Goal: Check status: Check status

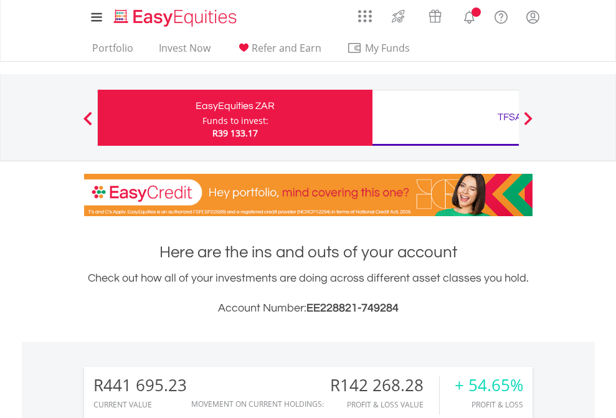
scroll to position [120, 196]
click at [203, 118] on div "Funds to invest:" at bounding box center [236, 121] width 66 height 12
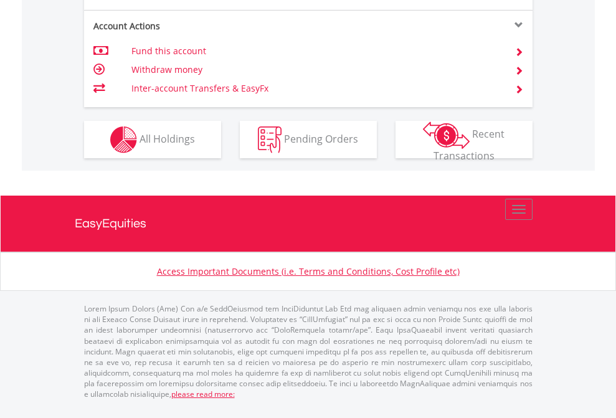
scroll to position [1220, 0]
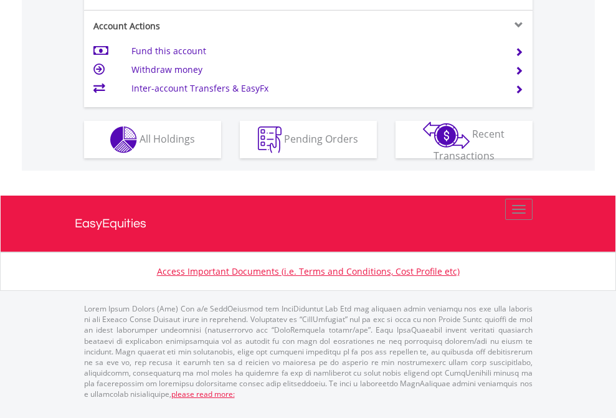
scroll to position [1220, 0]
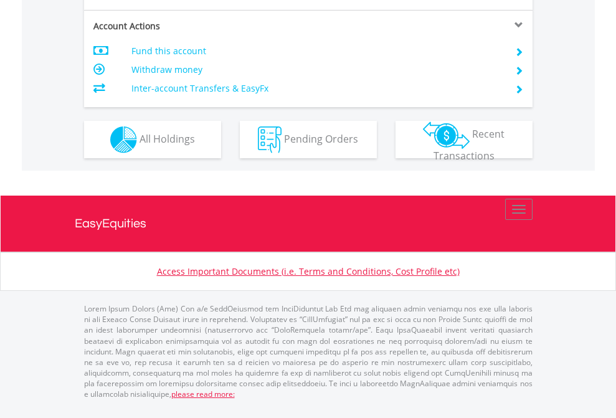
scroll to position [1170, 0]
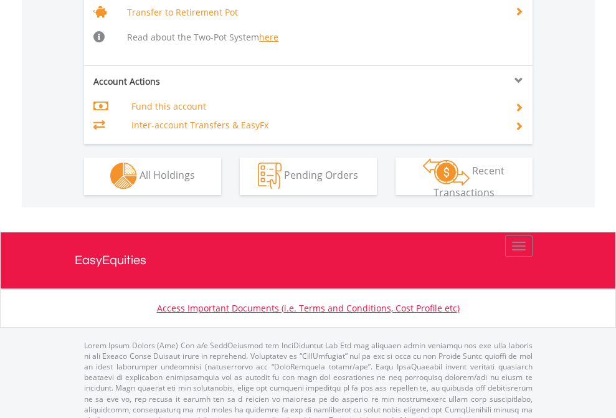
scroll to position [1238, 0]
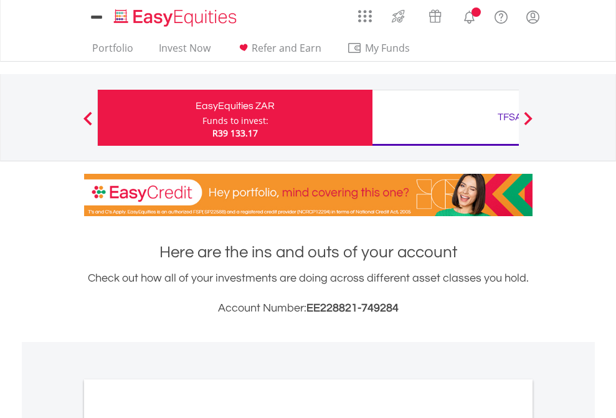
scroll to position [749, 0]
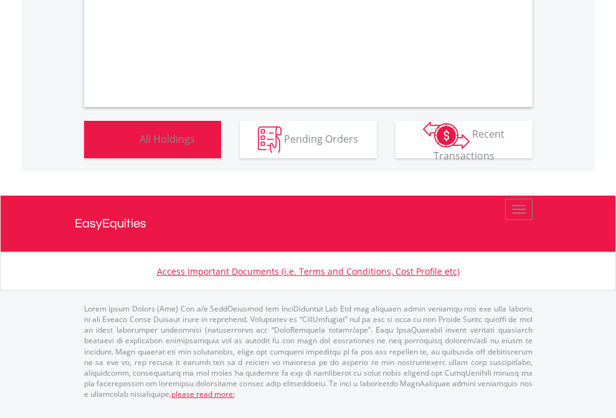
click at [140, 145] on span "All Holdings" at bounding box center [167, 138] width 55 height 14
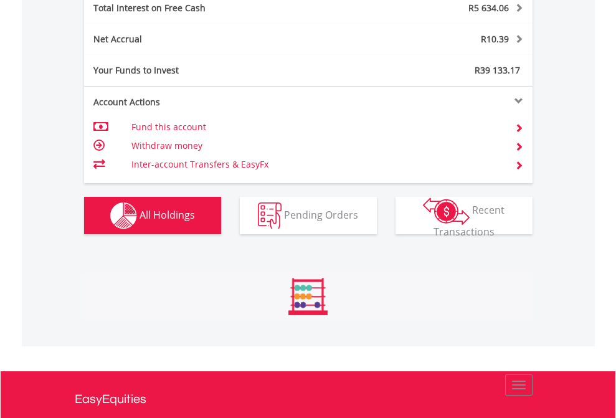
scroll to position [120, 196]
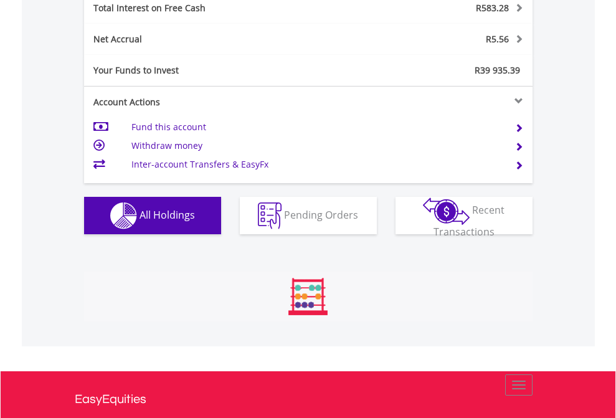
scroll to position [120, 196]
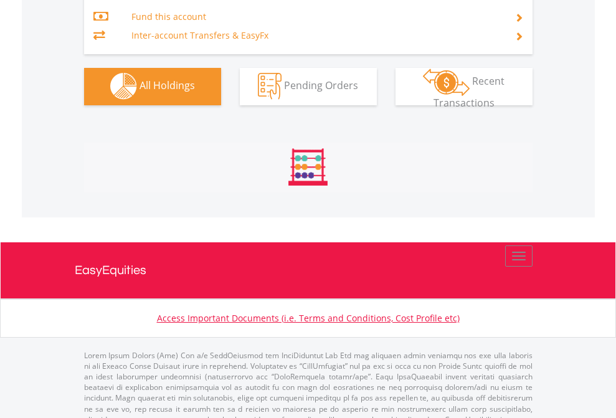
scroll to position [1307, 0]
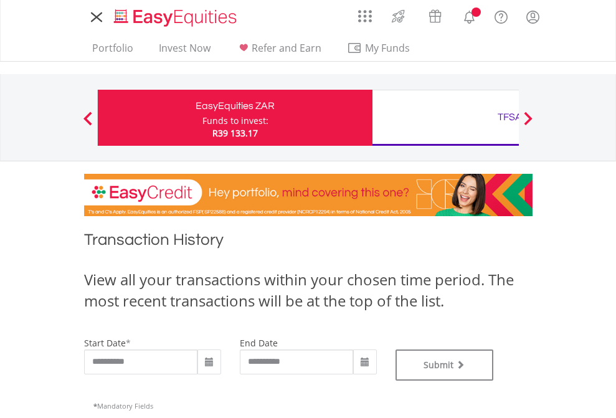
type input "**********"
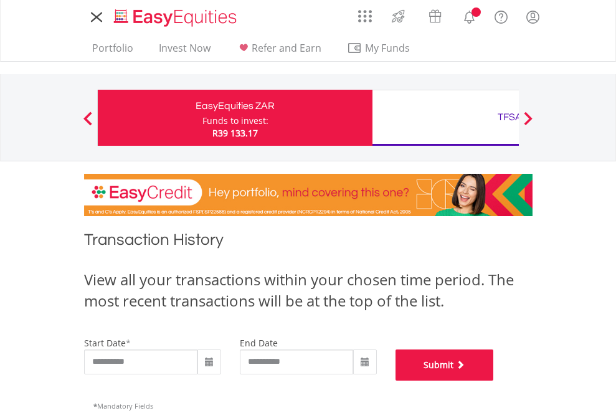
click at [494, 381] on button "Submit" at bounding box center [445, 365] width 98 height 31
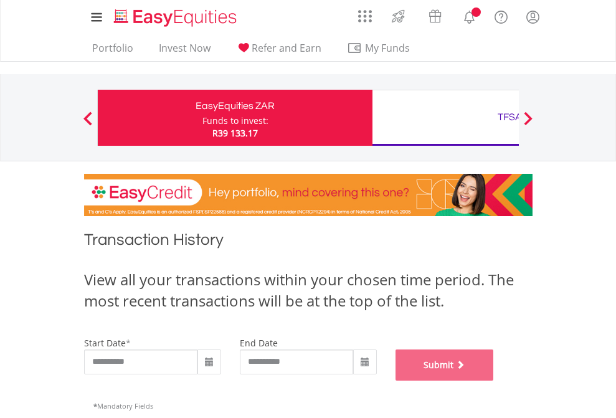
scroll to position [505, 0]
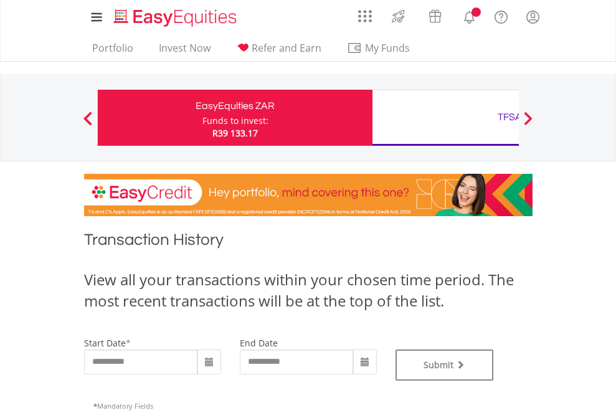
click at [446, 118] on div "TFSA" at bounding box center [510, 116] width 260 height 17
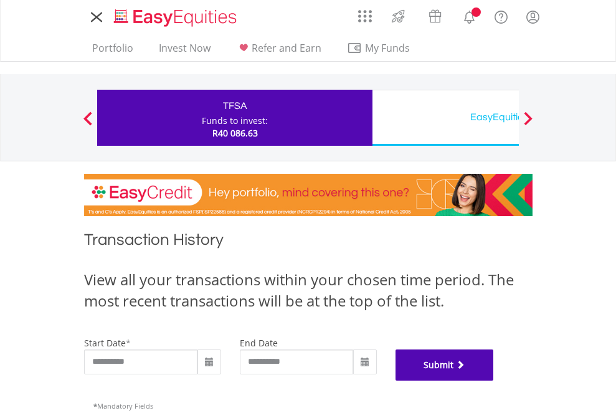
click at [494, 381] on button "Submit" at bounding box center [445, 365] width 98 height 31
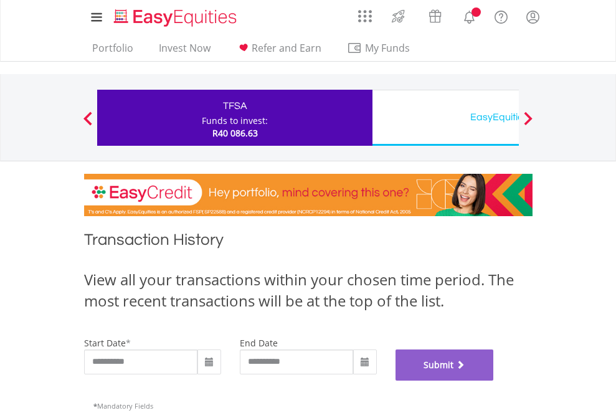
scroll to position [505, 0]
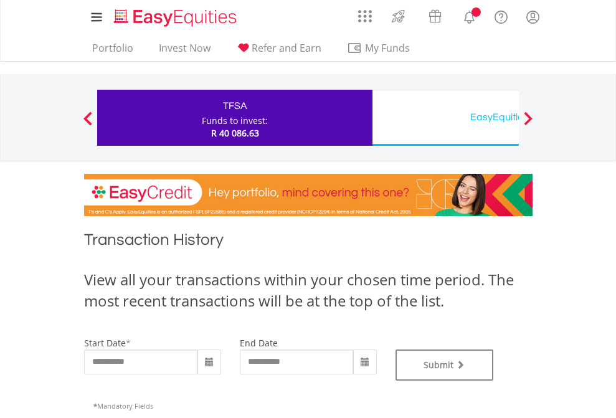
click at [446, 118] on div "EasyEquities USD" at bounding box center [510, 116] width 260 height 17
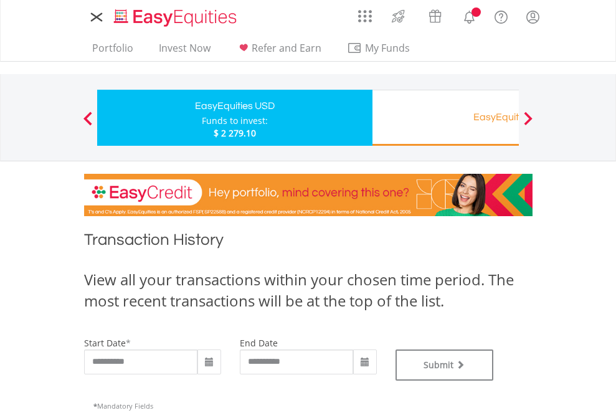
type input "**********"
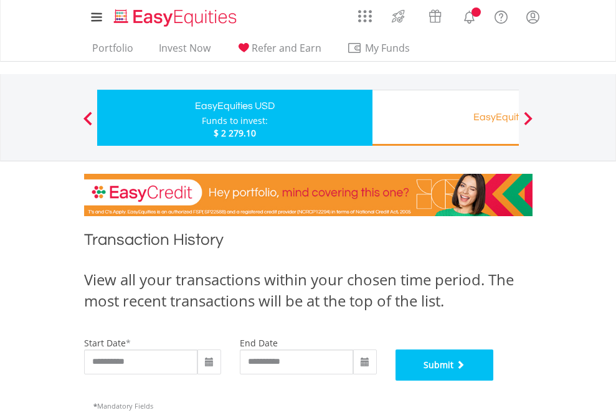
click at [494, 381] on button "Submit" at bounding box center [445, 365] width 98 height 31
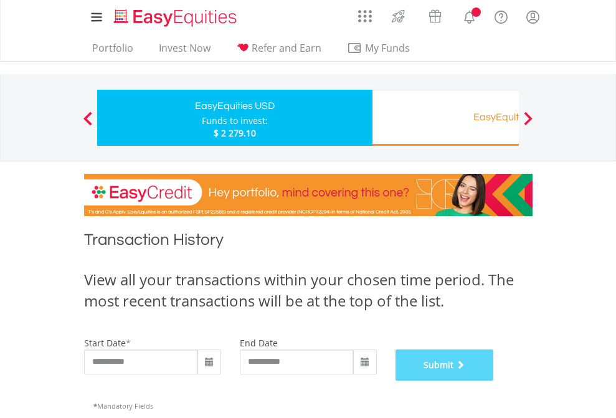
scroll to position [505, 0]
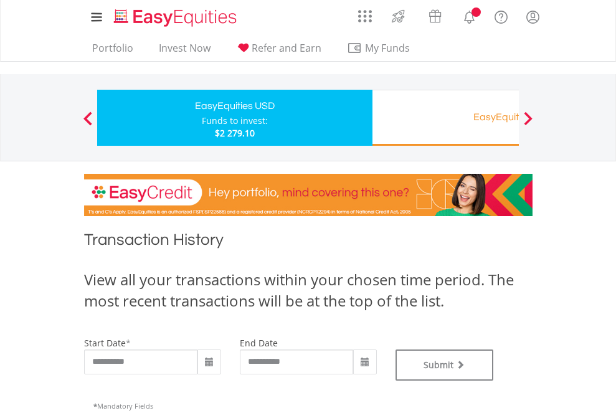
click at [446, 118] on div "EasyEquities RA" at bounding box center [510, 116] width 260 height 17
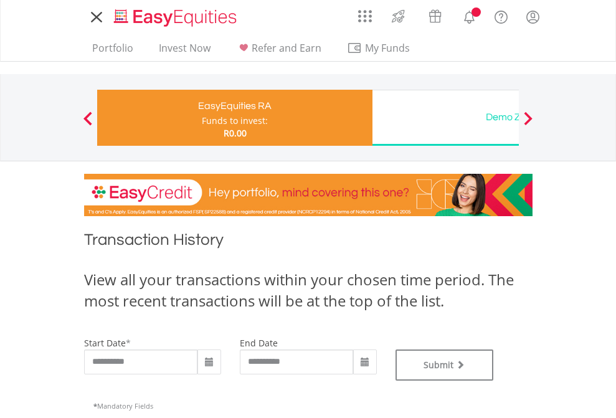
type input "**********"
